Goal: Check status: Check status

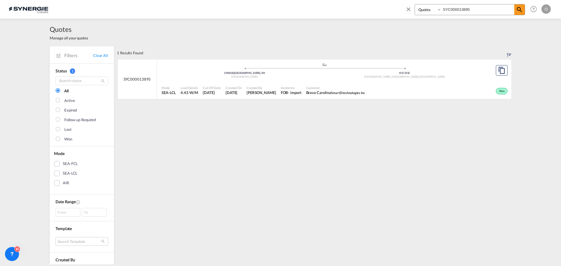
select select "Quotes"
drag, startPoint x: 417, startPoint y: 9, endPoint x: 354, endPoint y: 9, distance: 63.1
click at [355, 9] on div "Bookings Quotes Enquiries SYC000013895 Help Resources Product Release O My Prof…" at bounding box center [280, 9] width 543 height 18
paste input "4032"
click at [425, 89] on div "Expired" at bounding box center [434, 90] width 149 height 15
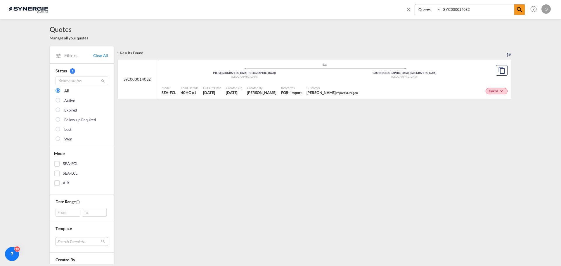
drag, startPoint x: 495, startPoint y: 9, endPoint x: 362, endPoint y: 6, distance: 133.0
click at [362, 6] on div "Bookings Quotes Enquiries SYC000014032 Help Resources Product Release O My Prof…" at bounding box center [280, 9] width 543 height 18
paste input "01"
type input "SYC000014001"
click at [341, 89] on div "Customer Charles Clement Imports Dragon" at bounding box center [332, 90] width 56 height 15
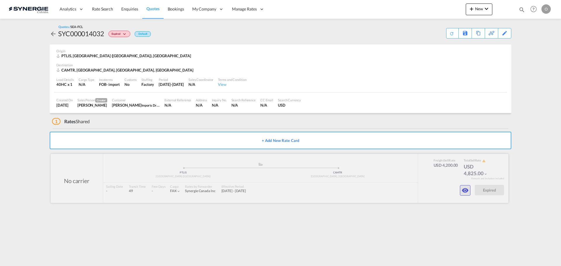
click at [467, 189] on md-icon "icon-eye" at bounding box center [465, 190] width 7 height 7
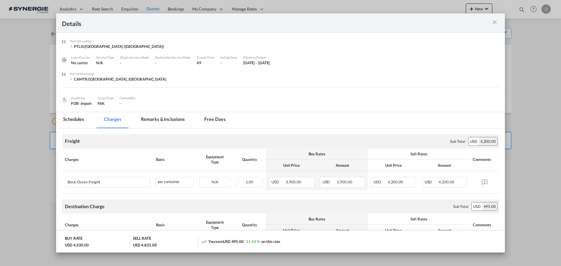
scroll to position [29, 0]
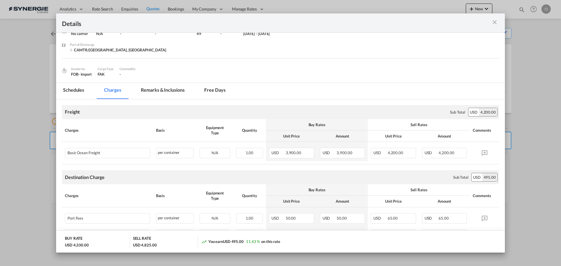
click at [494, 24] on md-icon "icon-close m-3 fg-AAA8AD cursor" at bounding box center [494, 22] width 7 height 7
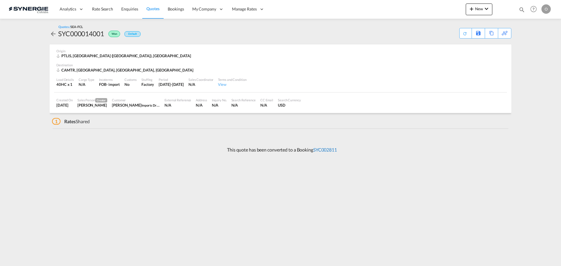
click at [318, 148] on link "SYC002811" at bounding box center [325, 150] width 24 height 6
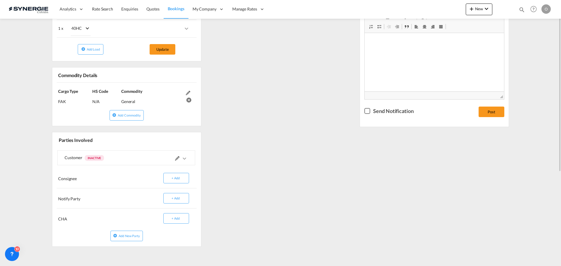
scroll to position [27, 0]
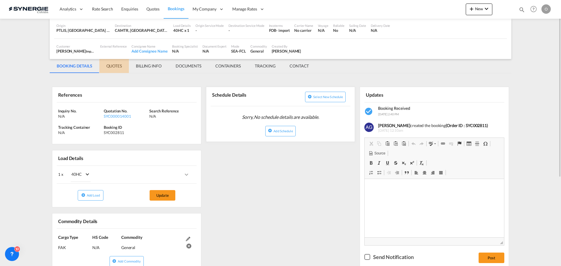
click at [115, 67] on md-tab-item "QUOTES" at bounding box center [114, 66] width 30 height 14
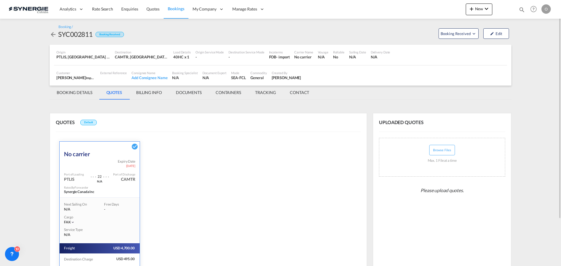
scroll to position [57, 0]
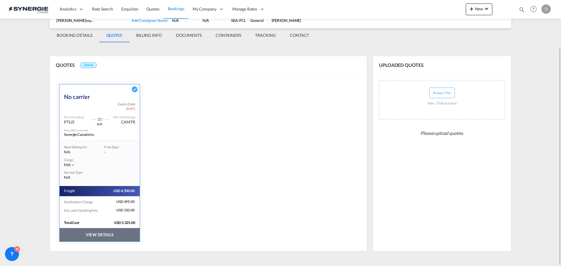
click at [100, 234] on button "VIEW DETAILS" at bounding box center [100, 234] width 80 height 13
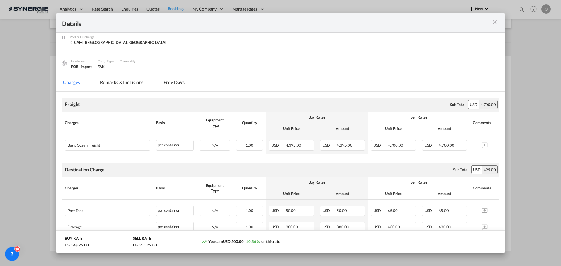
scroll to position [32, 0]
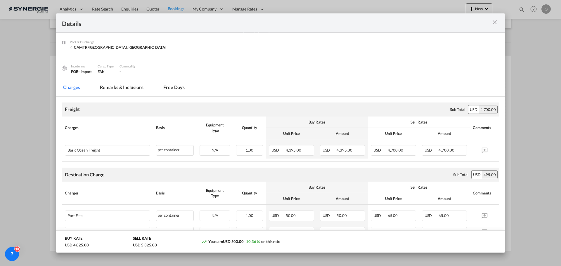
drag, startPoint x: 138, startPoint y: 88, endPoint x: 210, endPoint y: 125, distance: 81.7
click at [138, 88] on md-tab-item "Remarks & Inclusions" at bounding box center [122, 88] width 58 height 16
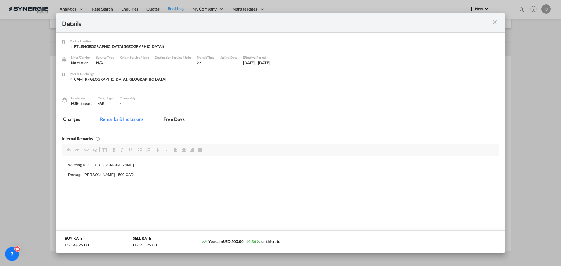
scroll to position [0, 0]
click at [70, 121] on md-tab-item "Charges" at bounding box center [71, 120] width 31 height 16
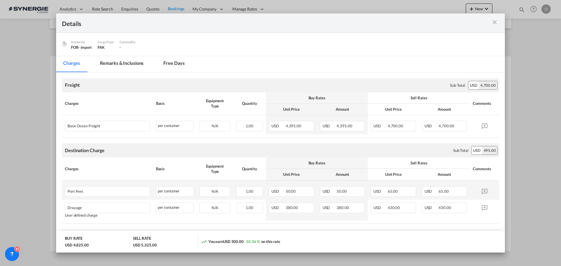
scroll to position [58, 0]
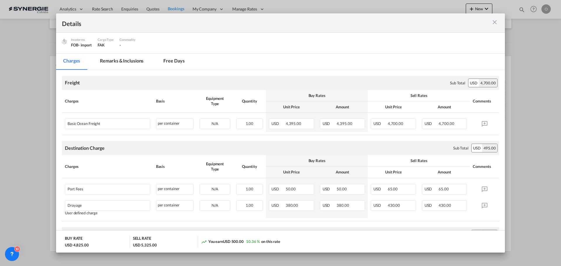
drag, startPoint x: 495, startPoint y: 25, endPoint x: 492, endPoint y: 29, distance: 5.5
click at [495, 25] on md-icon "icon-close m-3 fg-AAA8AD cursor" at bounding box center [494, 22] width 7 height 7
